Goal: Task Accomplishment & Management: Use online tool/utility

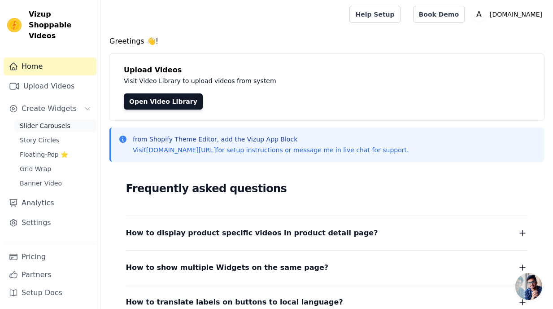
click at [71, 119] on link "Slider Carousels" at bounding box center [55, 125] width 82 height 13
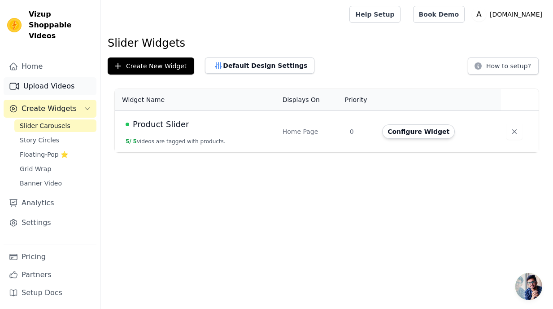
click at [46, 83] on link "Upload Videos" at bounding box center [50, 86] width 93 height 18
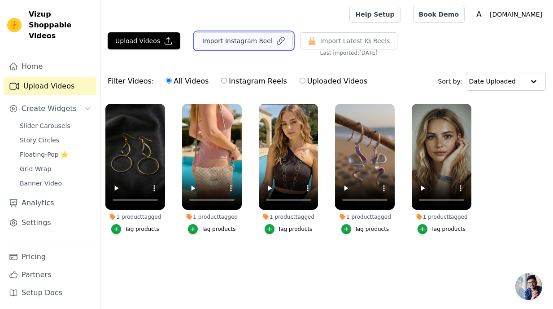
click at [254, 44] on button "Import Instagram Reel" at bounding box center [244, 40] width 98 height 17
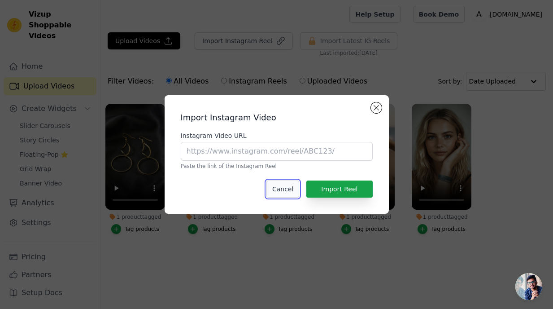
click at [284, 197] on button "Cancel" at bounding box center [283, 188] width 33 height 17
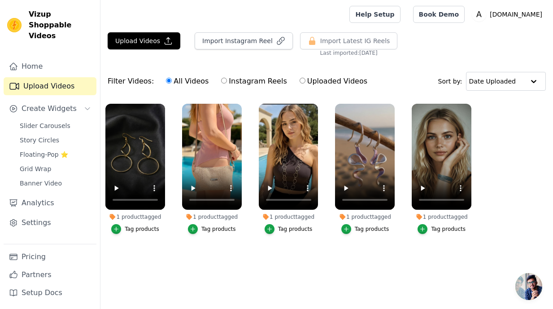
click at [263, 84] on label "Instagram Reels" at bounding box center [254, 81] width 66 height 12
click at [227, 83] on input "Instagram Reels" at bounding box center [224, 81] width 6 height 6
radio input "true"
click at [85, 57] on link "Home" at bounding box center [50, 66] width 93 height 18
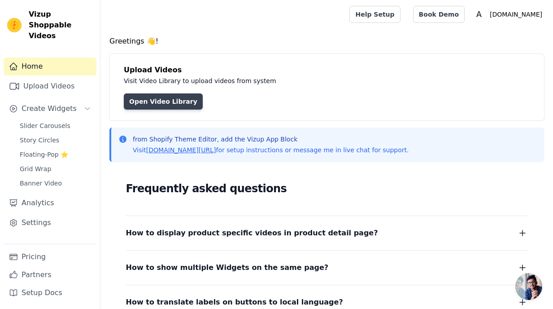
click at [162, 96] on link "Open Video Library" at bounding box center [163, 101] width 79 height 16
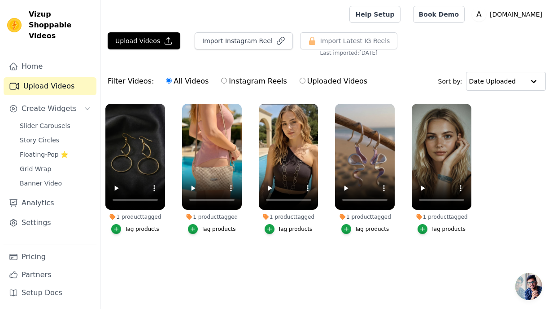
click at [262, 82] on label "Instagram Reels" at bounding box center [254, 81] width 66 height 12
click at [227, 82] on input "Instagram Reels" at bounding box center [224, 81] width 6 height 6
radio input "true"
click at [261, 42] on button "Import Instagram Reel" at bounding box center [244, 40] width 98 height 17
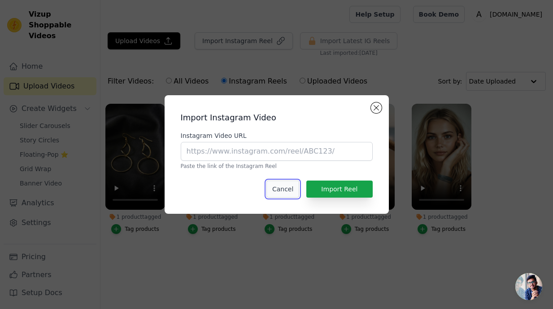
click at [293, 192] on button "Cancel" at bounding box center [283, 188] width 33 height 17
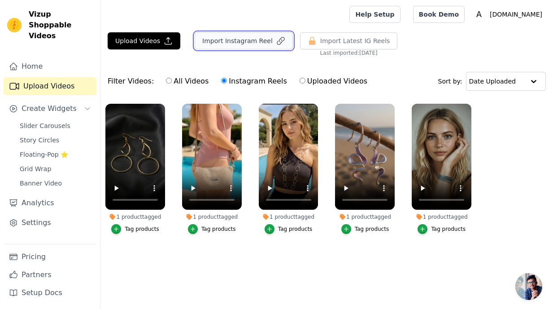
click at [226, 40] on button "Import Instagram Reel" at bounding box center [244, 40] width 98 height 17
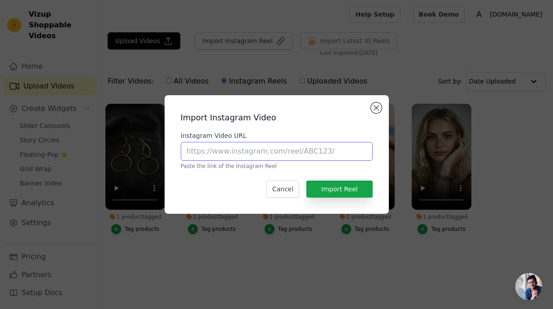
click at [239, 155] on input "Instagram Video URL" at bounding box center [277, 151] width 192 height 19
paste input "[URL][DOMAIN_NAME]"
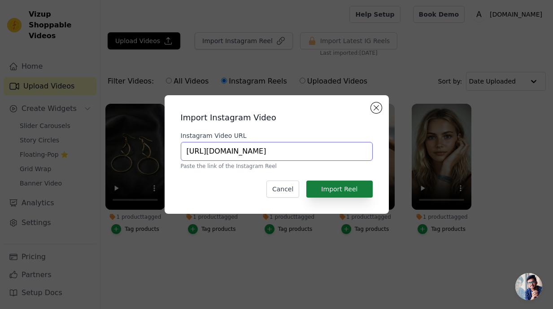
type input "[URL][DOMAIN_NAME]"
click at [352, 190] on button "Import Reel" at bounding box center [340, 188] width 66 height 17
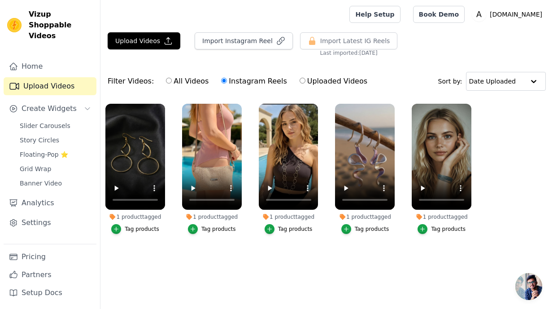
click at [184, 80] on label "All Videos" at bounding box center [188, 81] width 44 height 12
click at [172, 80] on input "All Videos" at bounding box center [169, 81] width 6 height 6
radio input "true"
click at [57, 121] on span "Slider Carousels" at bounding box center [45, 125] width 51 height 9
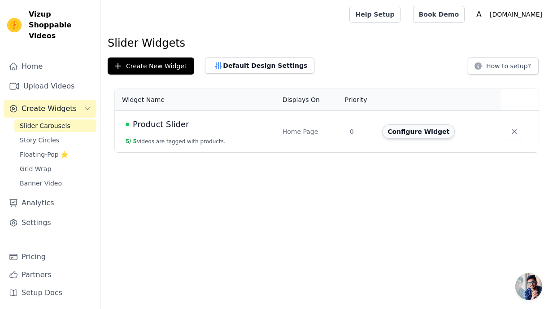
click at [413, 131] on button "Configure Widget" at bounding box center [418, 131] width 73 height 14
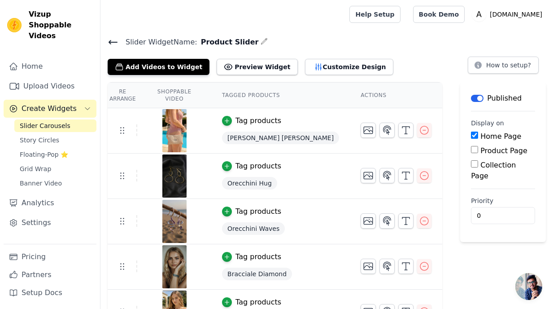
scroll to position [5, 0]
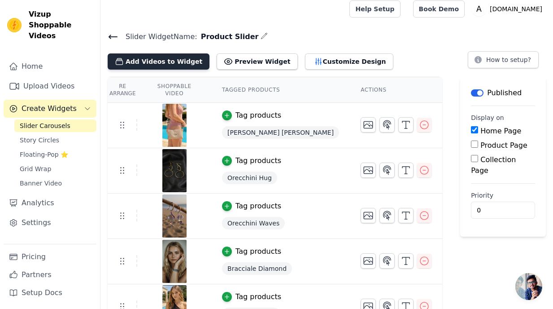
click at [178, 59] on button "Add Videos to Widget" at bounding box center [159, 61] width 102 height 16
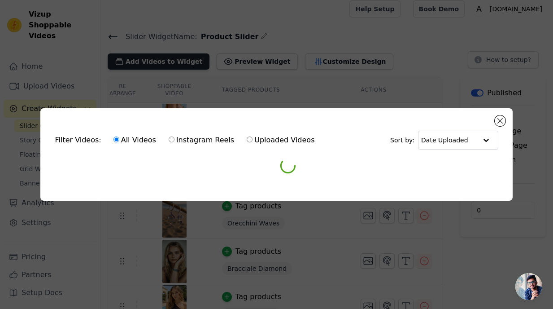
scroll to position [0, 0]
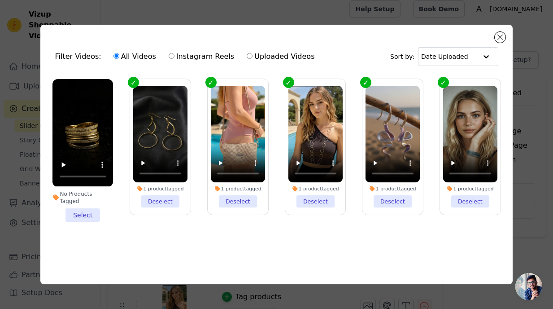
click at [76, 209] on li "No Products Tagged Select" at bounding box center [83, 150] width 61 height 142
click at [0, 0] on input "No Products Tagged Select" at bounding box center [0, 0] width 0 height 0
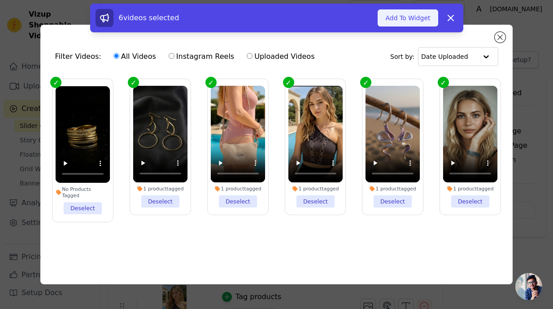
click at [422, 18] on button "Add To Widget" at bounding box center [408, 17] width 60 height 17
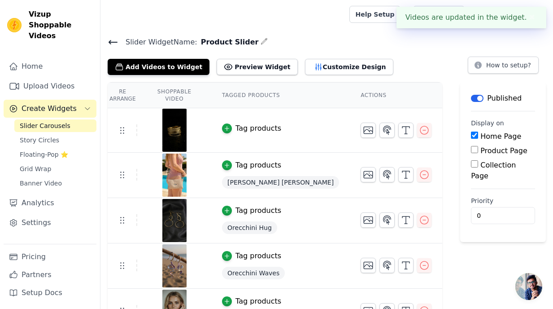
scroll to position [70, 0]
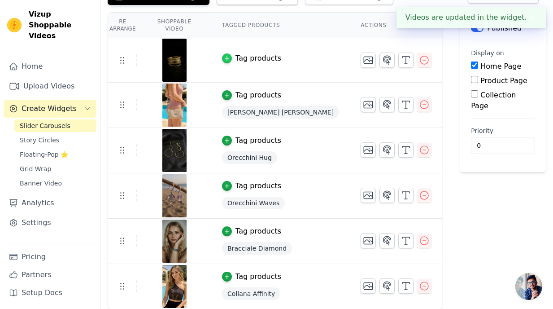
click at [226, 56] on icon "button" at bounding box center [227, 58] width 6 height 6
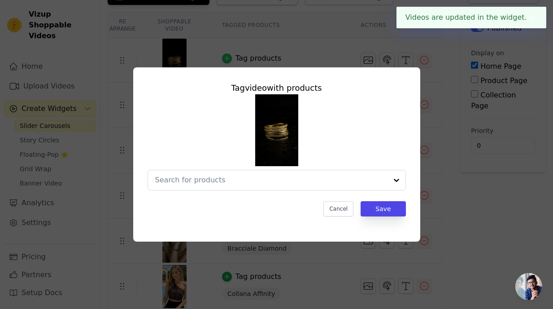
scroll to position [0, 0]
click at [232, 180] on input "text" at bounding box center [271, 180] width 232 height 11
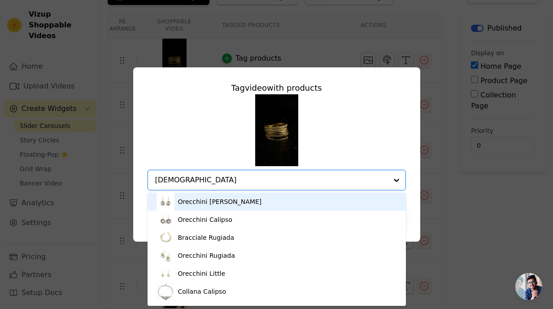
type input "dion"
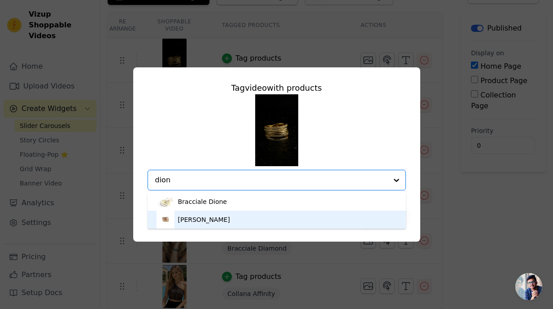
click at [211, 219] on div "[PERSON_NAME]" at bounding box center [204, 219] width 52 height 9
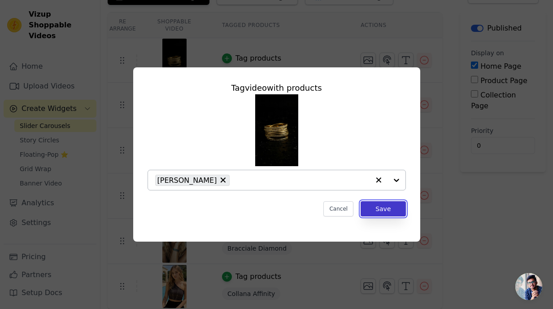
click at [392, 210] on button "Save" at bounding box center [383, 208] width 45 height 15
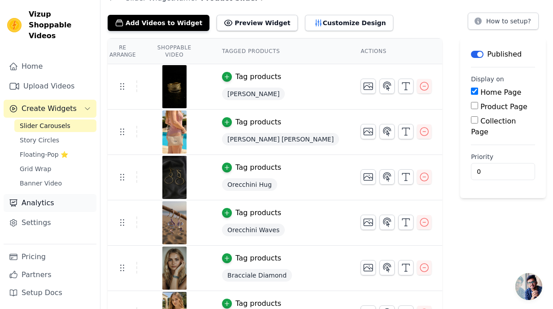
scroll to position [47, 0]
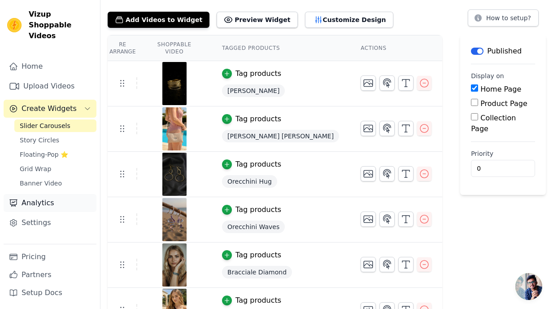
click at [68, 194] on link "Analytics" at bounding box center [50, 203] width 93 height 18
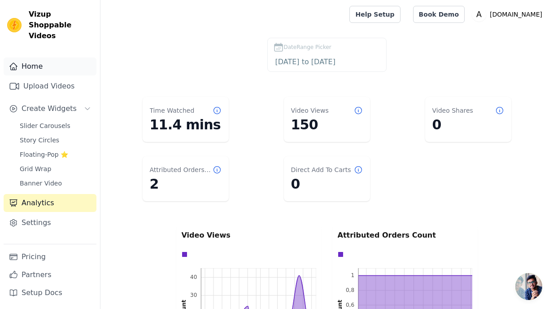
click at [70, 57] on link "Home" at bounding box center [50, 66] width 93 height 18
